Goal: Task Accomplishment & Management: Use online tool/utility

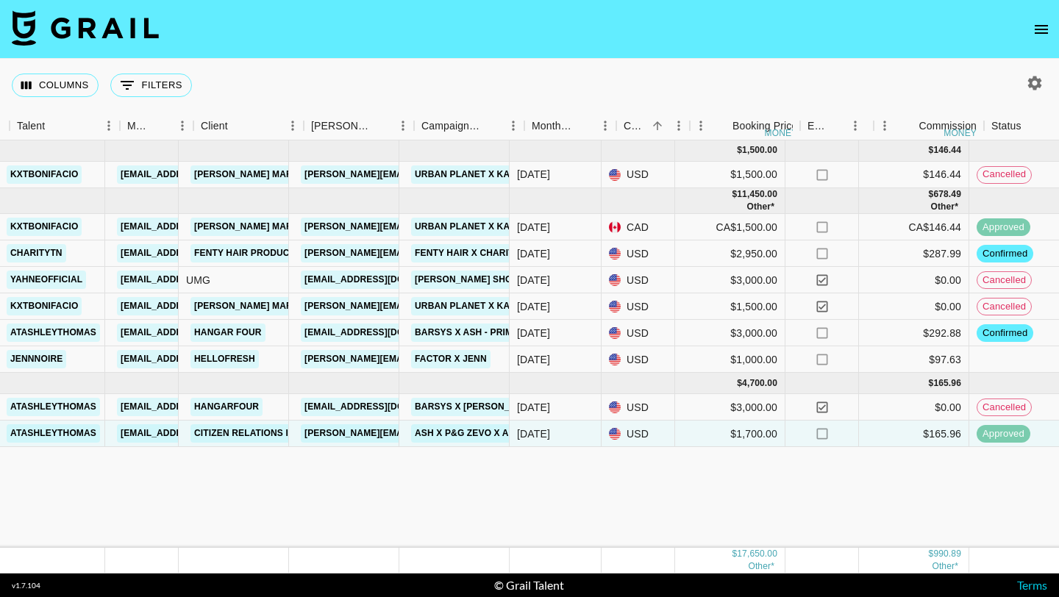
scroll to position [0, 291]
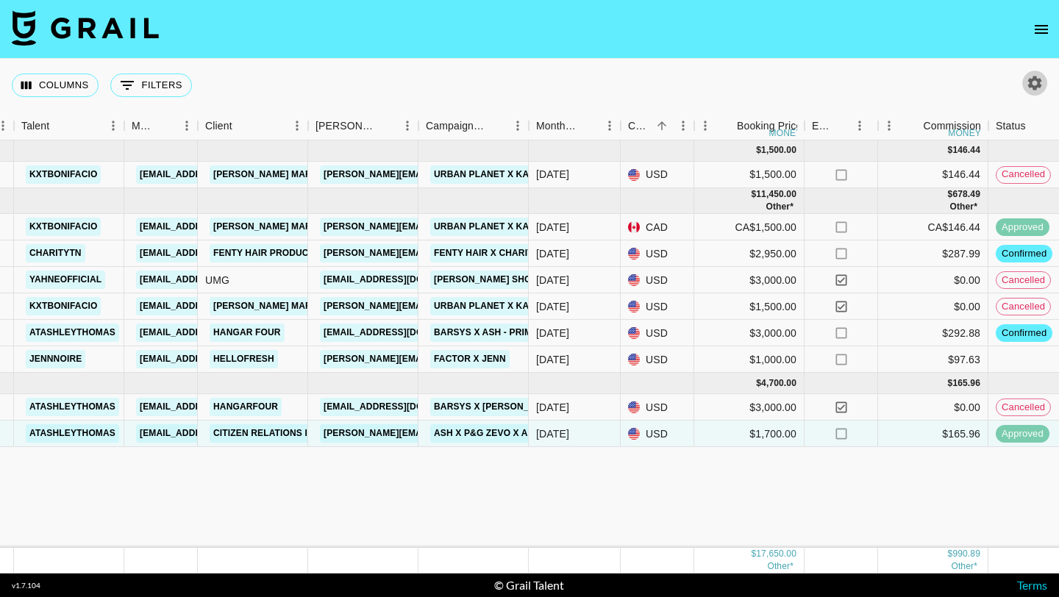
click at [1027, 84] on icon "button" at bounding box center [1035, 83] width 18 height 18
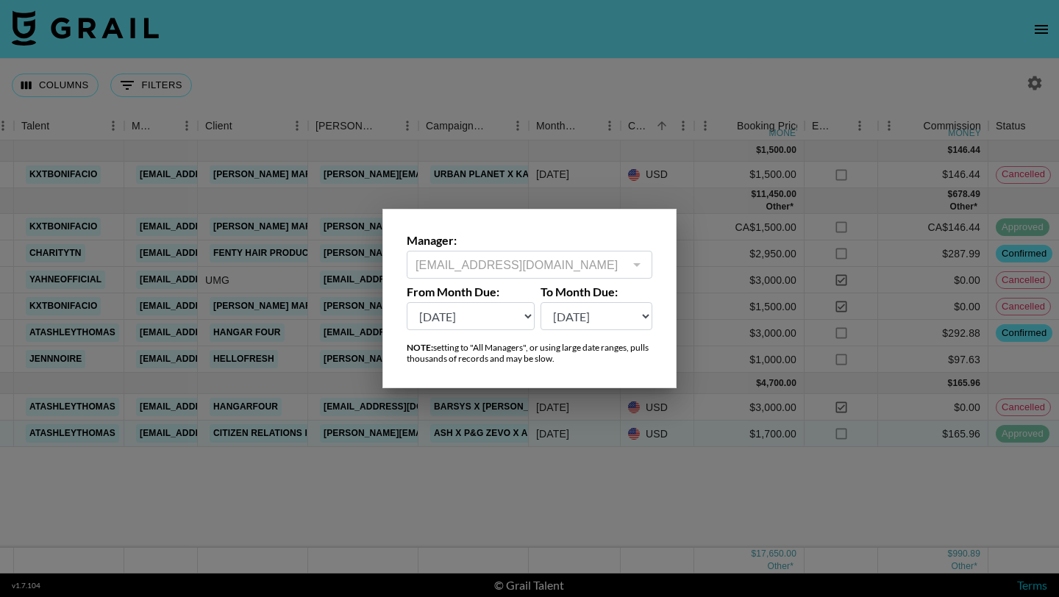
click at [502, 316] on select "Oct '26 Sep '26 Aug '26 Jul '26 Jun '26 May '26 Apr '26 Mar '26 Feb '26 Jan '26…" at bounding box center [471, 316] width 128 height 28
click at [407, 302] on select "Oct '26 Sep '26 Aug '26 Jul '26 Jun '26 May '26 Apr '26 Mar '26 Feb '26 Jan '26…" at bounding box center [471, 316] width 128 height 28
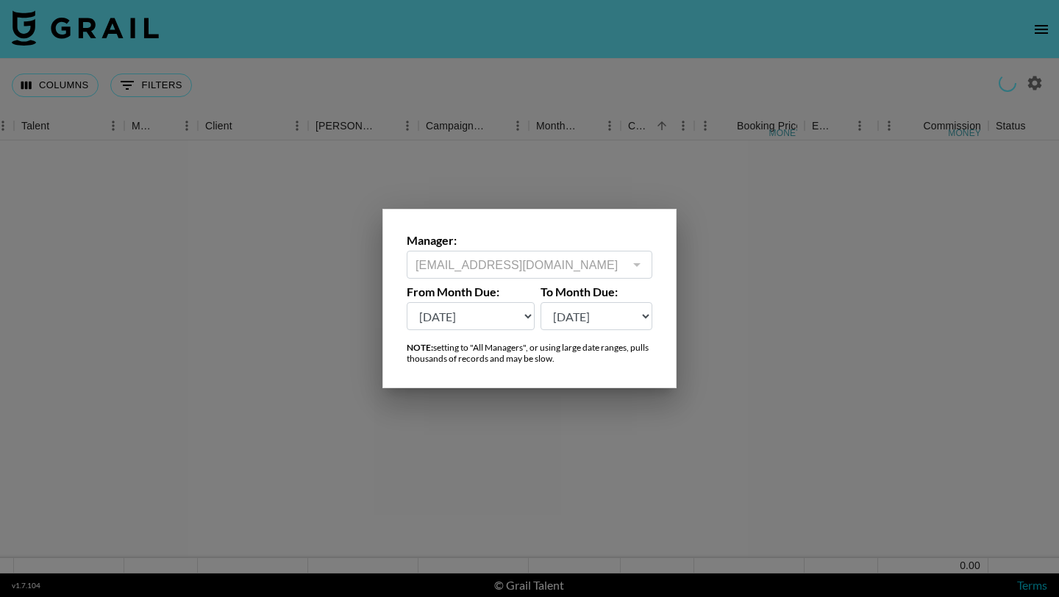
click at [528, 316] on select "Oct '26 Sep '26 Aug '26 Jul '26 Jun '26 May '26 Apr '26 Mar '26 Feb '26 Jan '26…" at bounding box center [471, 316] width 128 height 28
select select "Dec '24"
click at [407, 302] on select "Oct '26 Sep '26 Aug '26 Jul '26 Jun '26 May '26 Apr '26 Mar '26 Feb '26 Jan '26…" at bounding box center [471, 316] width 128 height 28
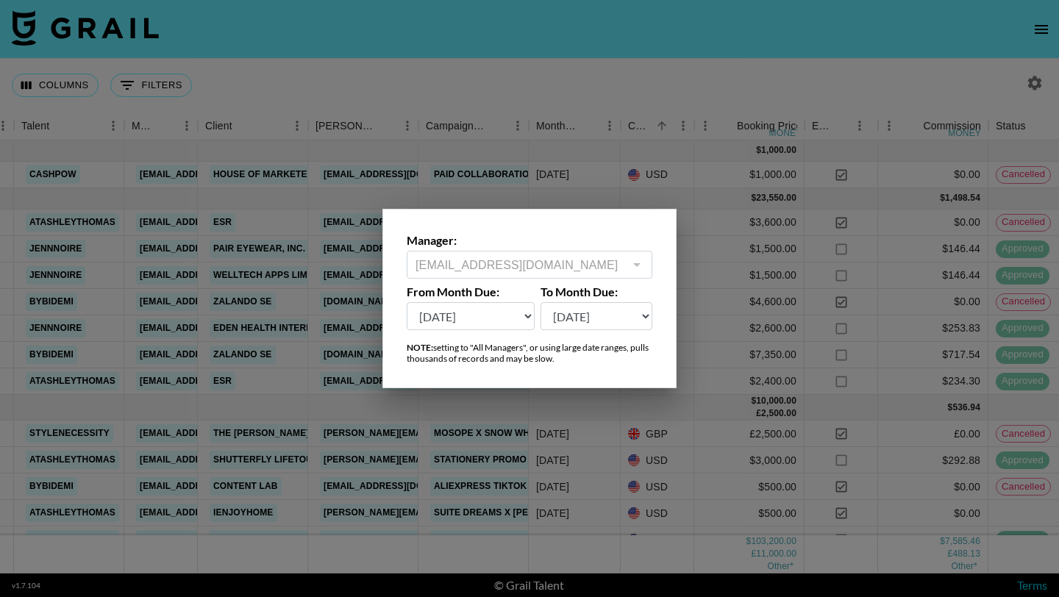
click at [652, 169] on div at bounding box center [529, 298] width 1059 height 597
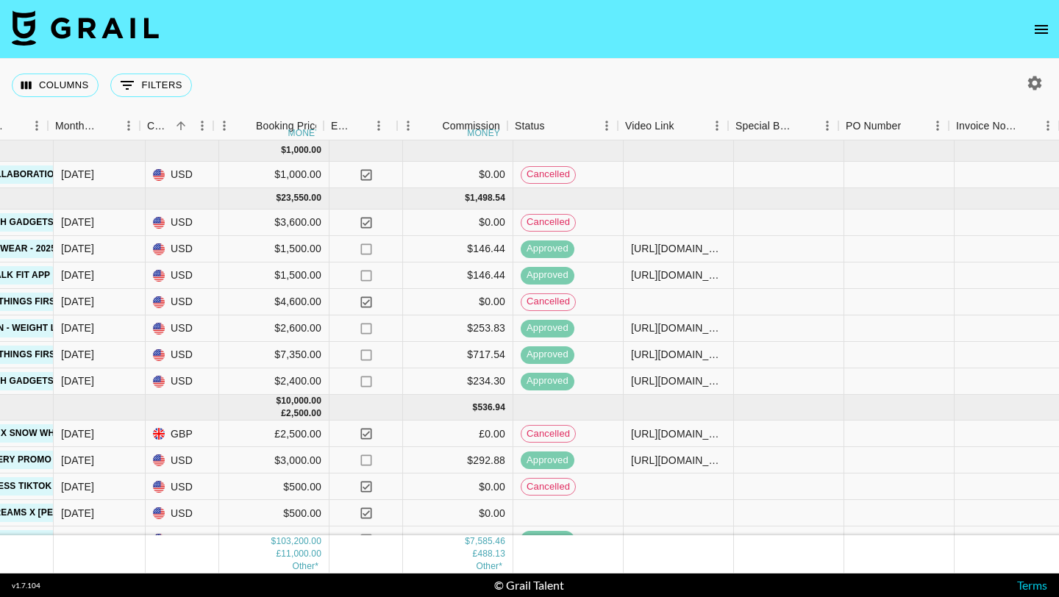
scroll to position [0, 802]
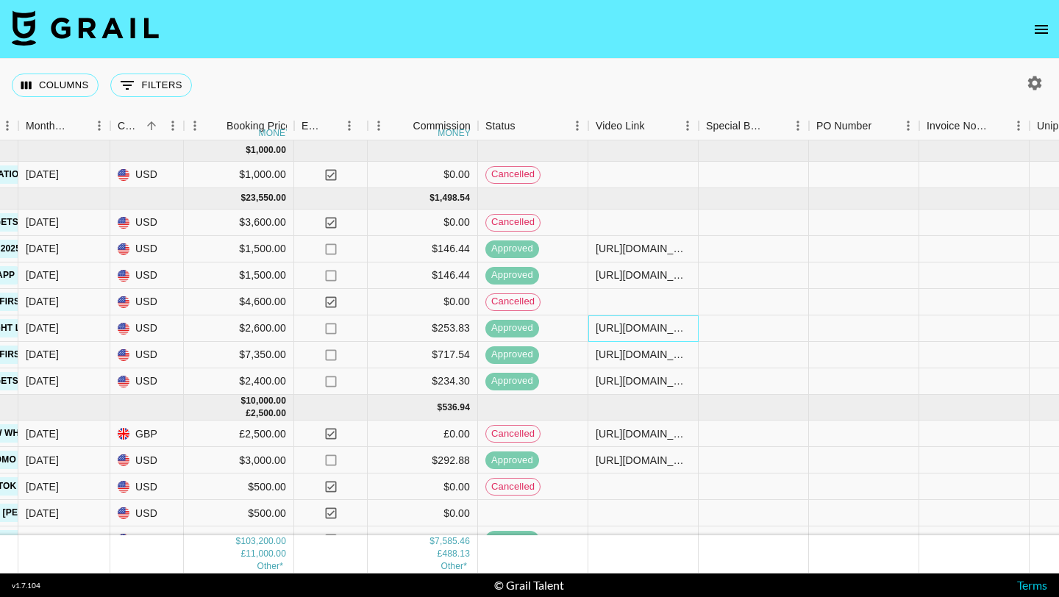
click at [652, 330] on div "https://www.instagram.com/reel/DHZabdJuLUM/?utm_source=ig_web_copy_link&igsh=Mz…" at bounding box center [643, 328] width 95 height 15
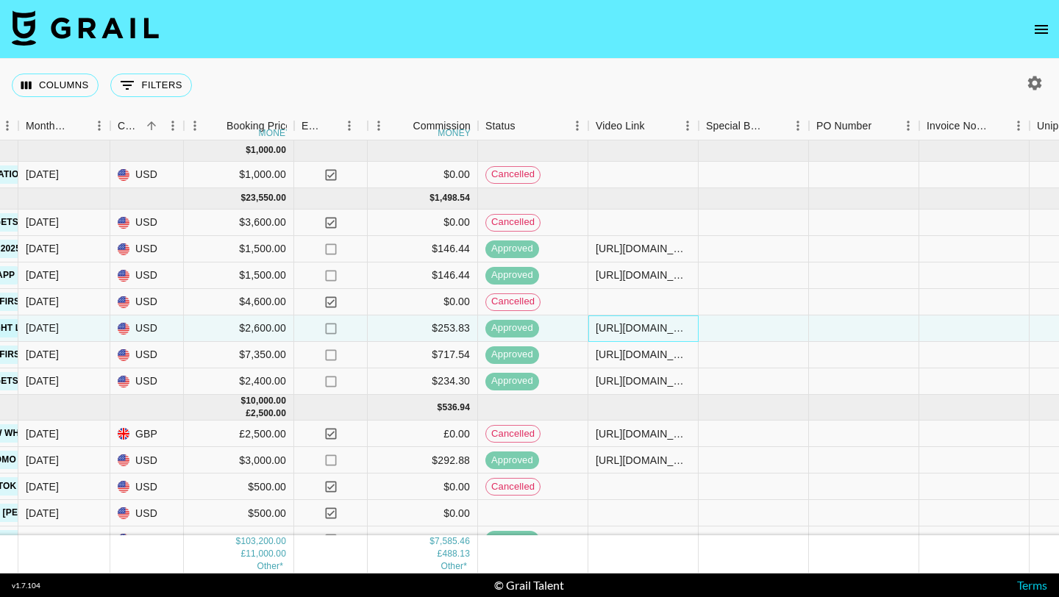
click at [652, 330] on div "https://www.instagram.com/reel/DHZabdJuLUM/?utm_source=ig_web_copy_link&igsh=Mz…" at bounding box center [643, 328] width 95 height 15
click at [652, 330] on input "https://www.instagram.com/reel/DHZabdJuLUM/?utm_source=ig_web_copy_link&igsh=Mz…" at bounding box center [643, 328] width 108 height 12
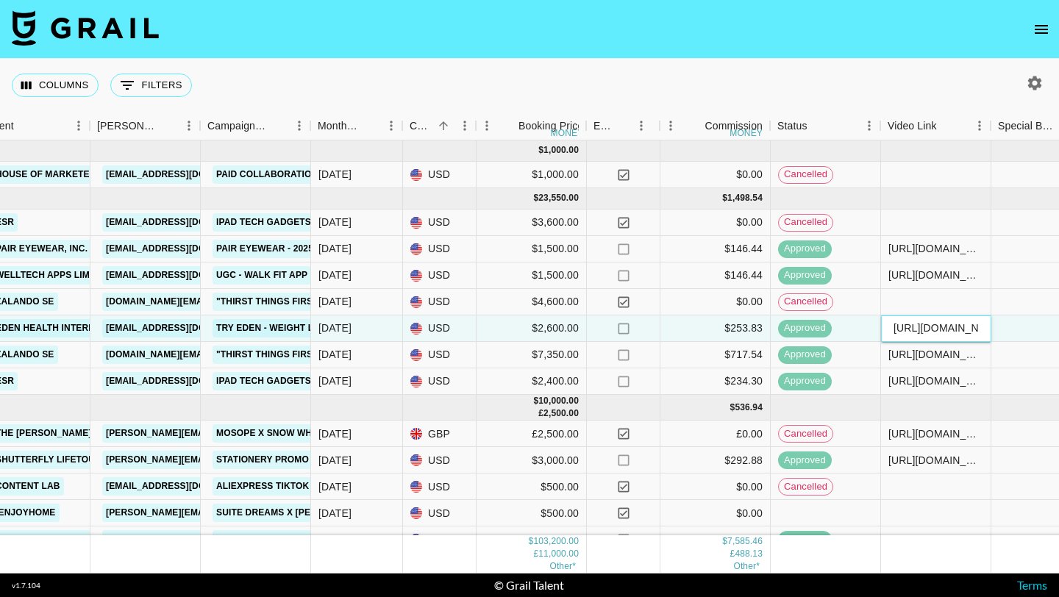
scroll to position [0, 508]
click at [940, 284] on div "https://www.tiktok.com/@jennnoire/video/7433438409504410911?is_from_webapp=1&se…" at bounding box center [937, 276] width 110 height 26
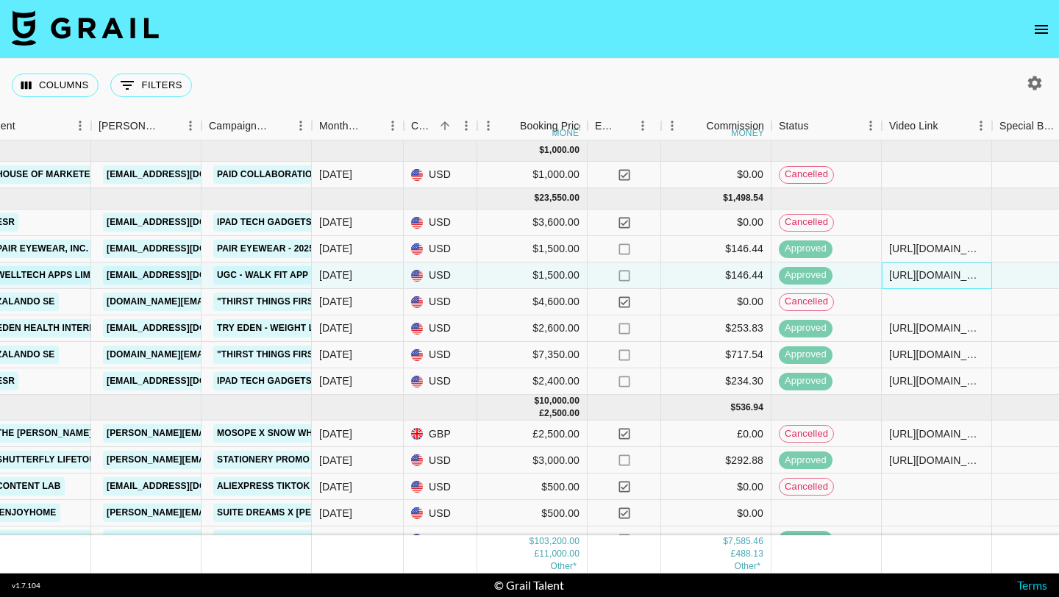
click at [931, 275] on div "https://www.tiktok.com/@jennnoire/video/7433438409504410911?is_from_webapp=1&se…" at bounding box center [936, 275] width 95 height 15
click at [931, 275] on input "https://www.tiktok.com/@jennnoire/video/7433438409504410911?is_from_webapp=1&se…" at bounding box center [937, 275] width 108 height 12
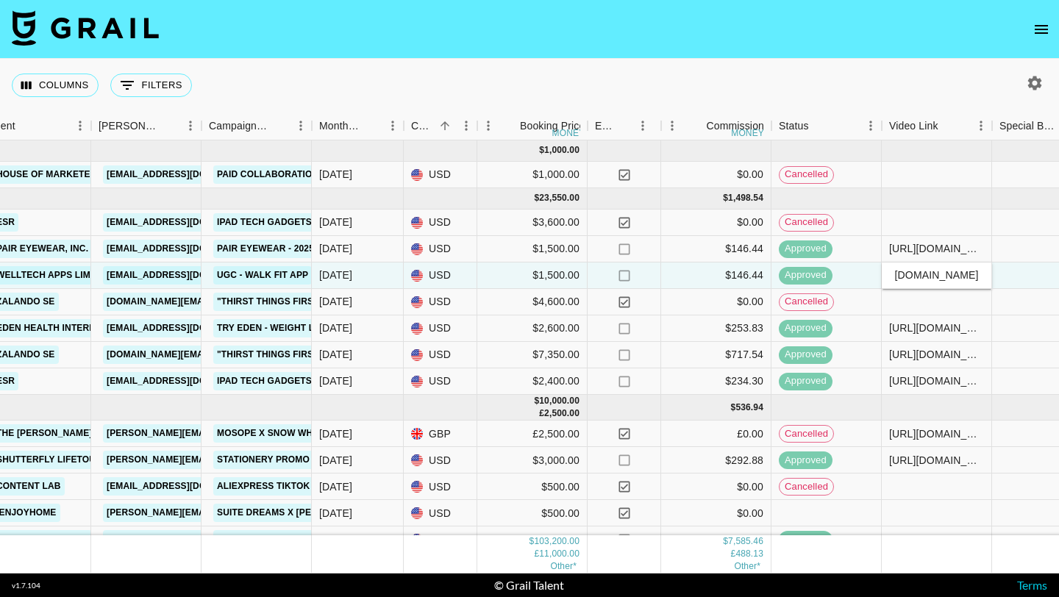
click at [931, 275] on input "https://www.tiktok.com/@jennnoire/video/7433438409504410911?is_from_webapp=1&se…" at bounding box center [937, 275] width 108 height 12
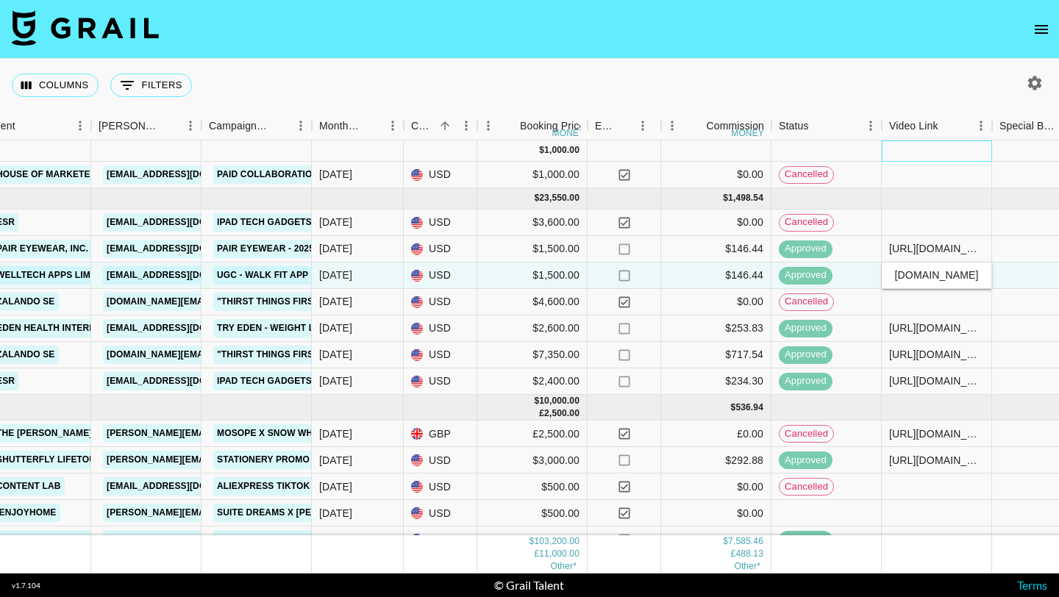
scroll to position [0, 0]
click at [960, 155] on div at bounding box center [937, 151] width 110 height 21
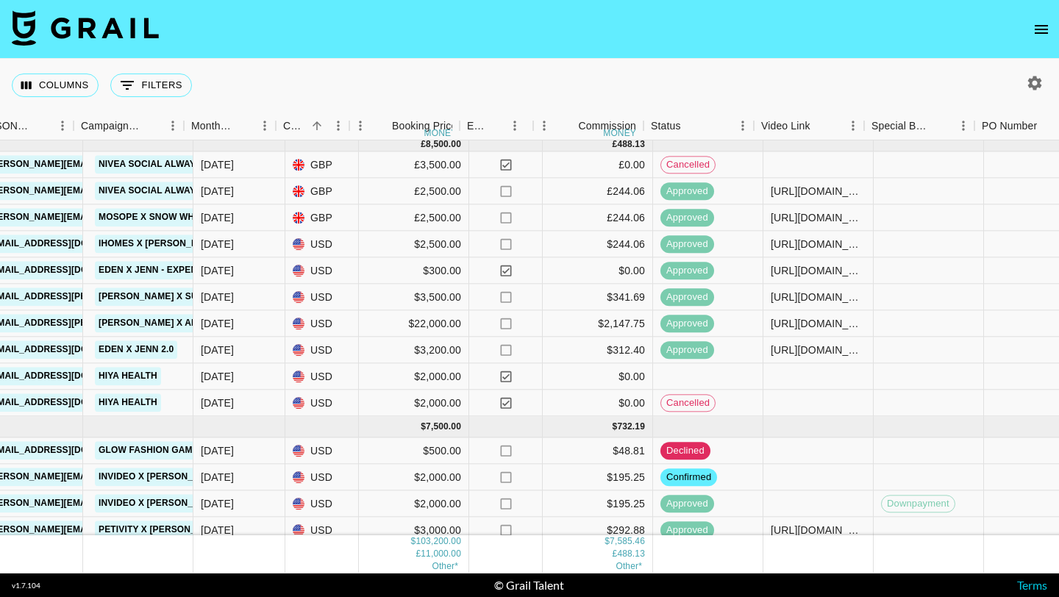
scroll to position [433, 644]
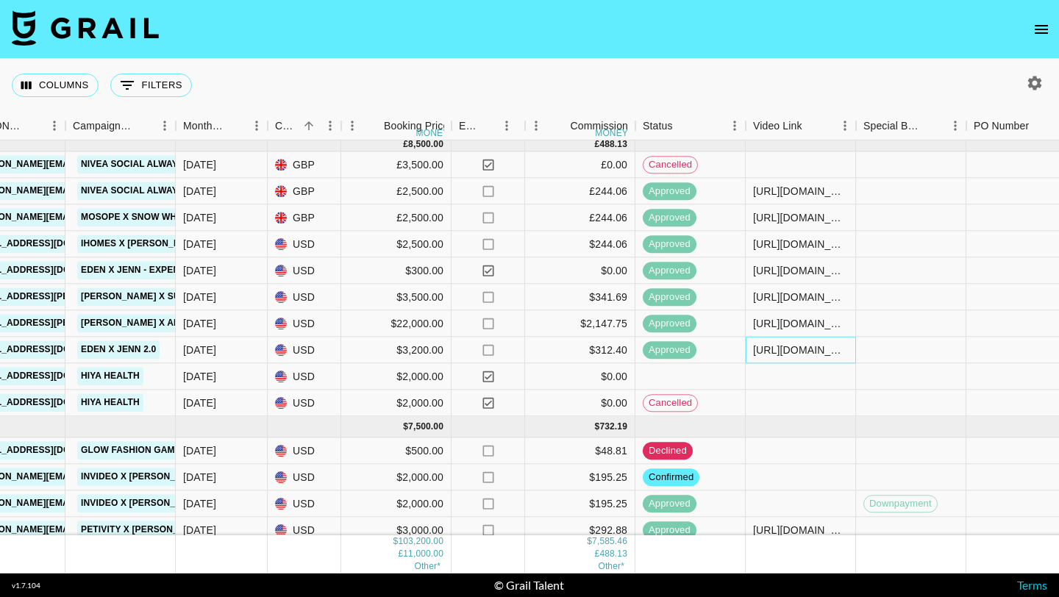
click at [808, 351] on div "https://www.instagram.com/p/DJPcEyUO7oE/" at bounding box center [800, 350] width 95 height 15
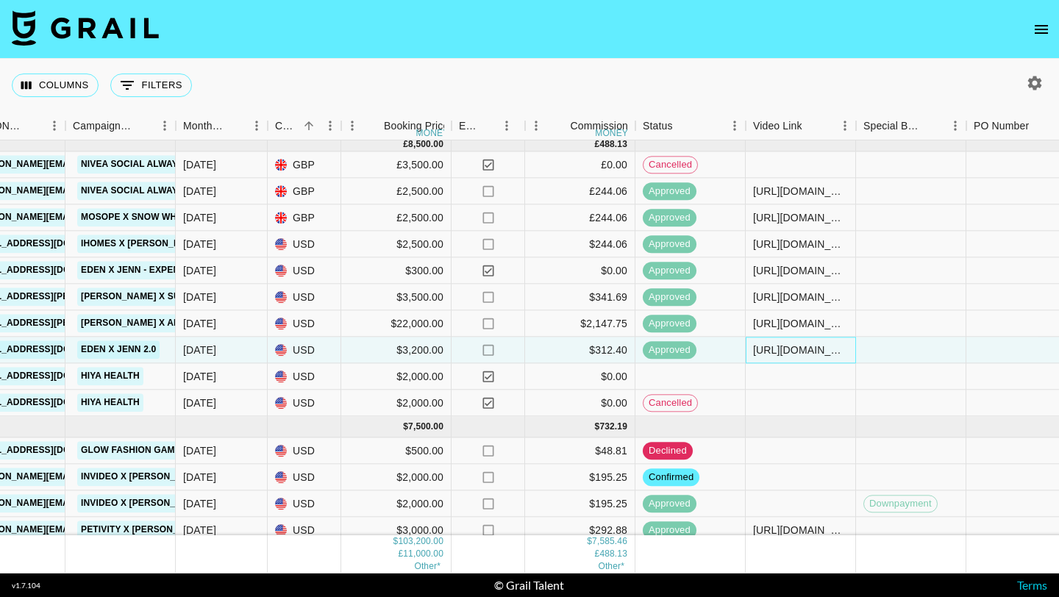
click at [808, 351] on div "https://www.instagram.com/p/DJPcEyUO7oE/" at bounding box center [800, 350] width 95 height 15
click at [808, 351] on input "https://www.instagram.com/p/DJPcEyUO7oE/" at bounding box center [801, 350] width 108 height 12
